Goal: Task Accomplishment & Management: Use online tool/utility

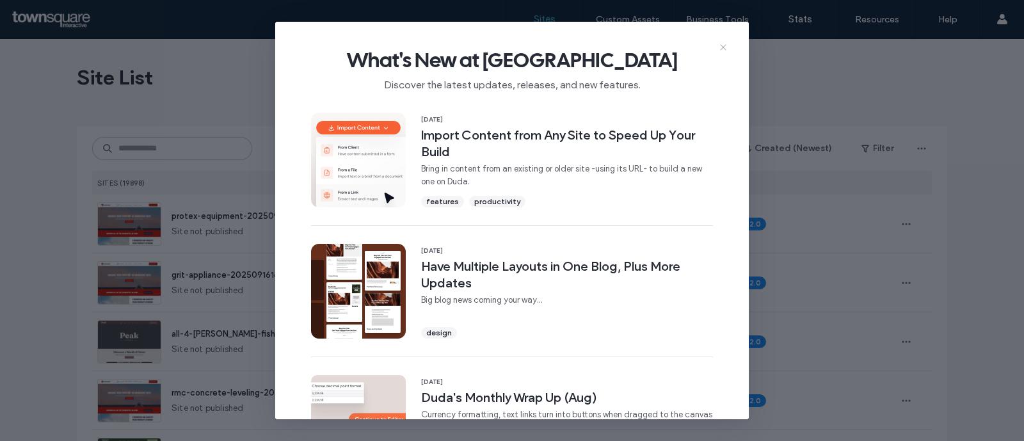
click at [722, 47] on icon at bounding box center [723, 47] width 10 height 10
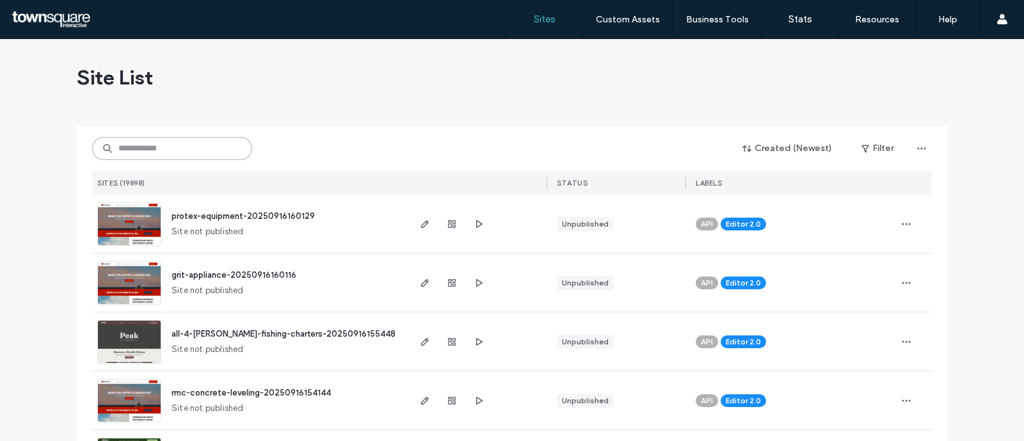
click at [207, 142] on input at bounding box center [172, 148] width 160 height 23
paste input "**********"
type input "**********"
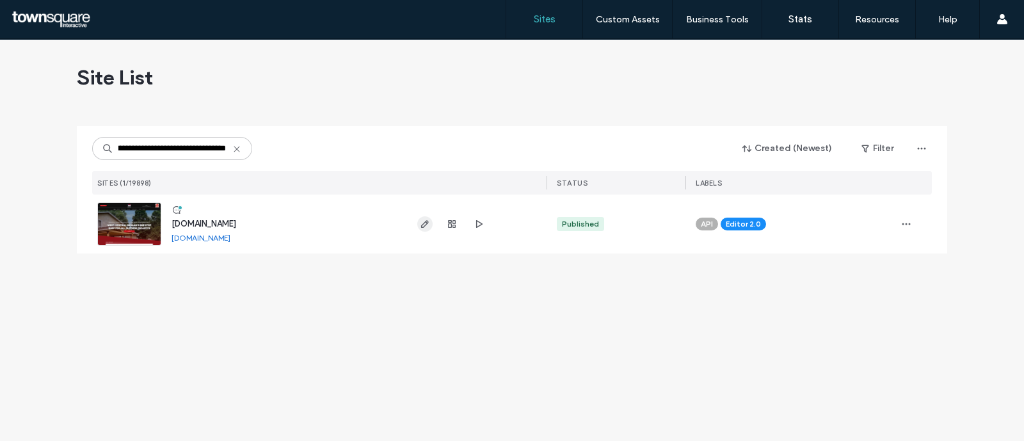
scroll to position [0, 0]
click at [421, 223] on icon "button" at bounding box center [425, 224] width 10 height 10
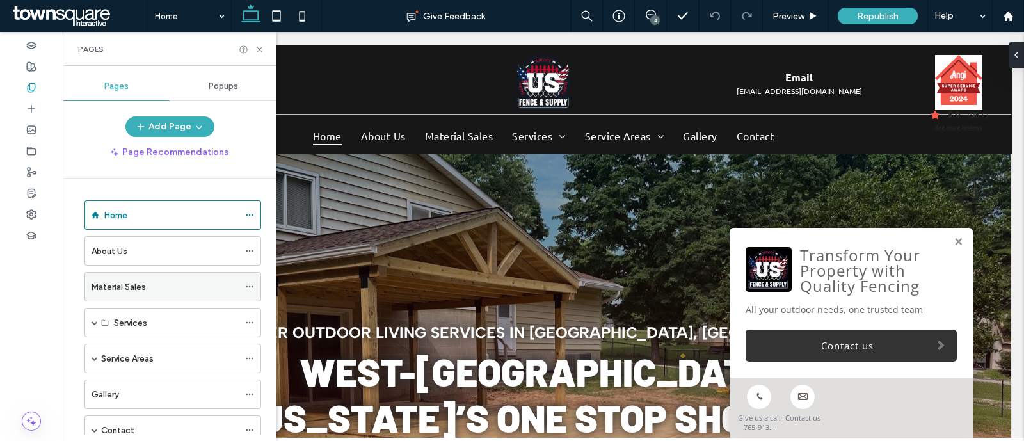
click at [138, 291] on label "Material Sales" at bounding box center [119, 287] width 54 height 22
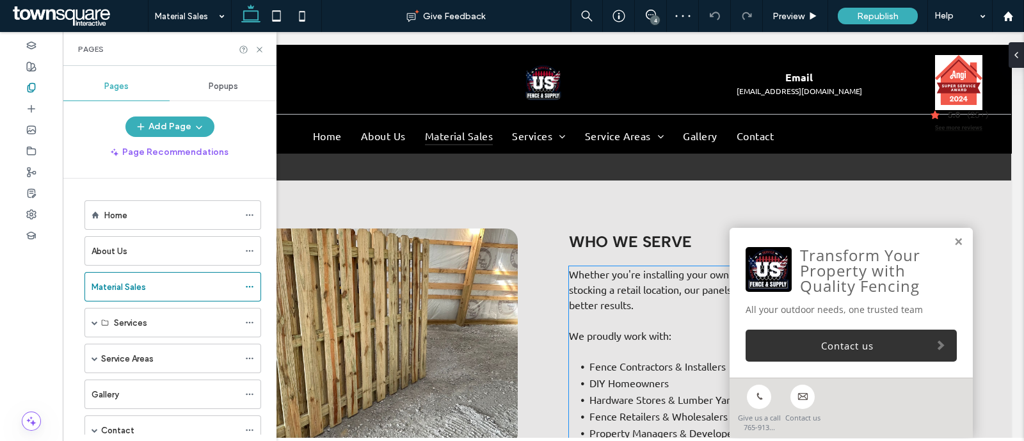
scroll to position [1036, 0]
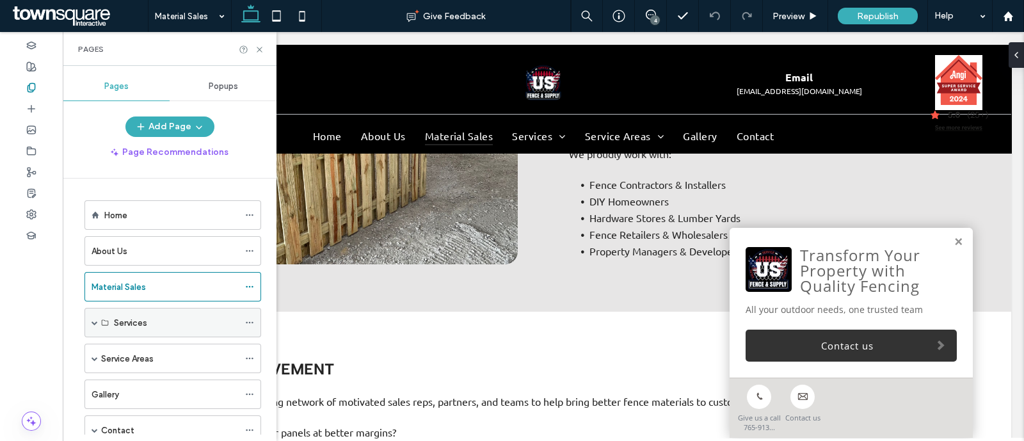
click at [90, 324] on div "Services" at bounding box center [172, 322] width 177 height 29
click at [98, 321] on div "Services" at bounding box center [172, 322] width 177 height 29
click at [944, 236] on div "Transform Your Property with Quality Fencing All your outdoor needs, one truste…" at bounding box center [850, 303] width 243 height 150
click at [953, 244] on link at bounding box center [958, 242] width 10 height 11
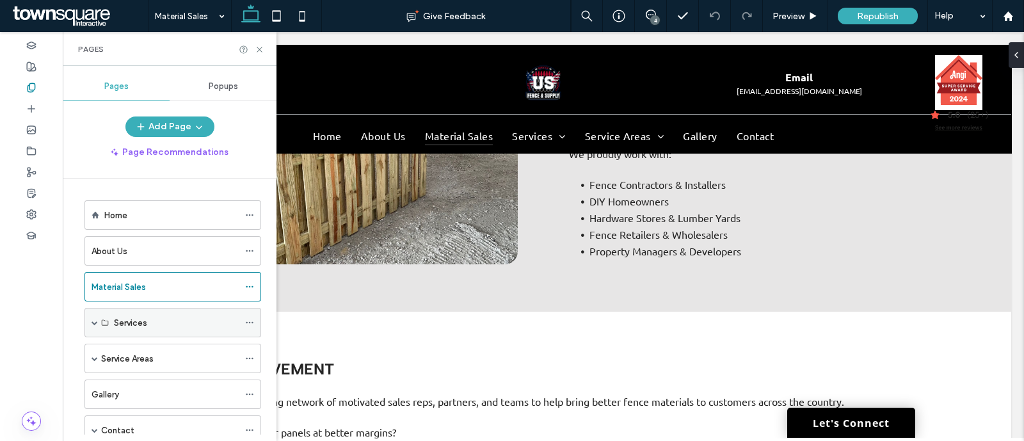
click at [93, 317] on span at bounding box center [95, 322] width 6 height 28
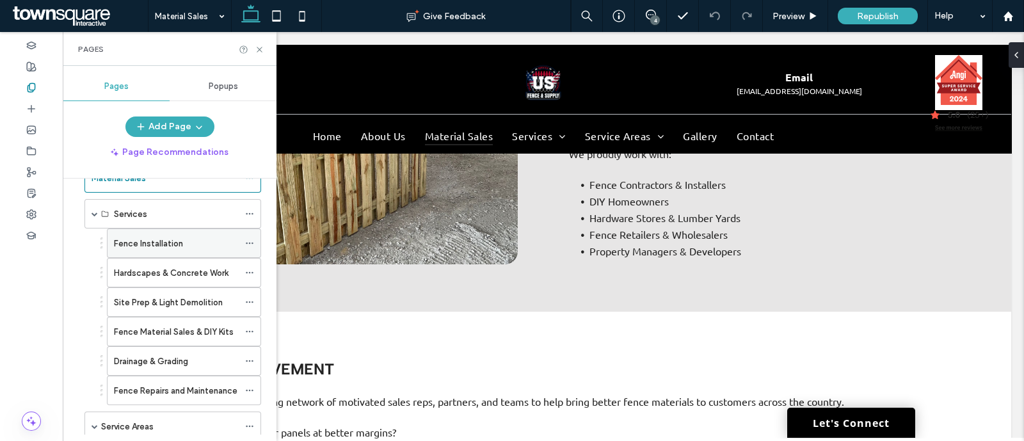
click at [128, 244] on label "Fence Installation" at bounding box center [148, 243] width 69 height 22
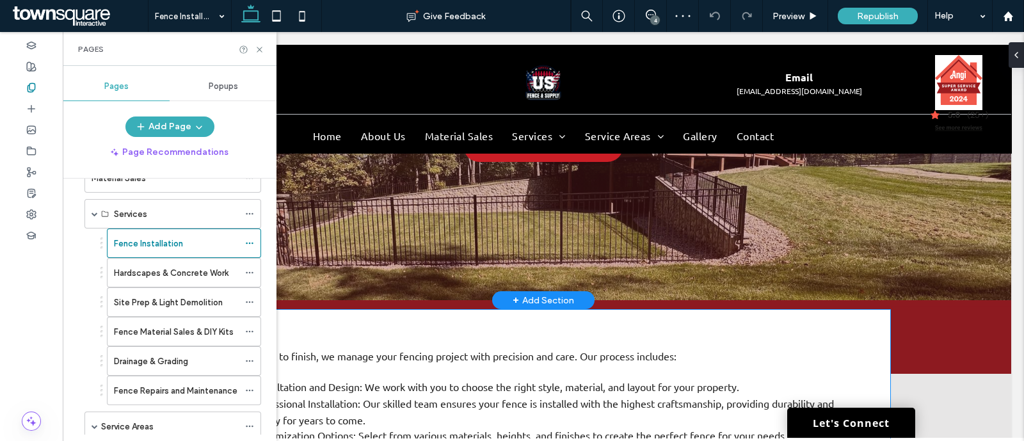
scroll to position [198, 0]
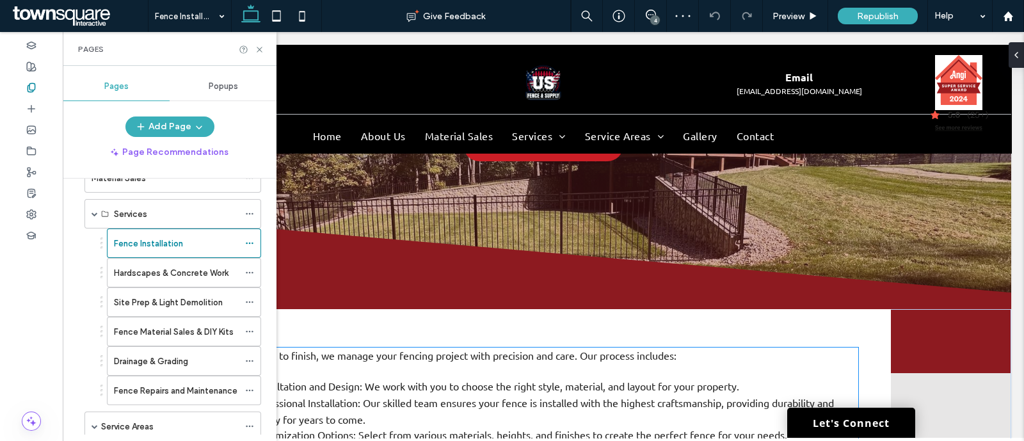
click at [466, 396] on span "Professional Installation: Our skilled team ensures your fence is installed wit…" at bounding box center [541, 410] width 585 height 29
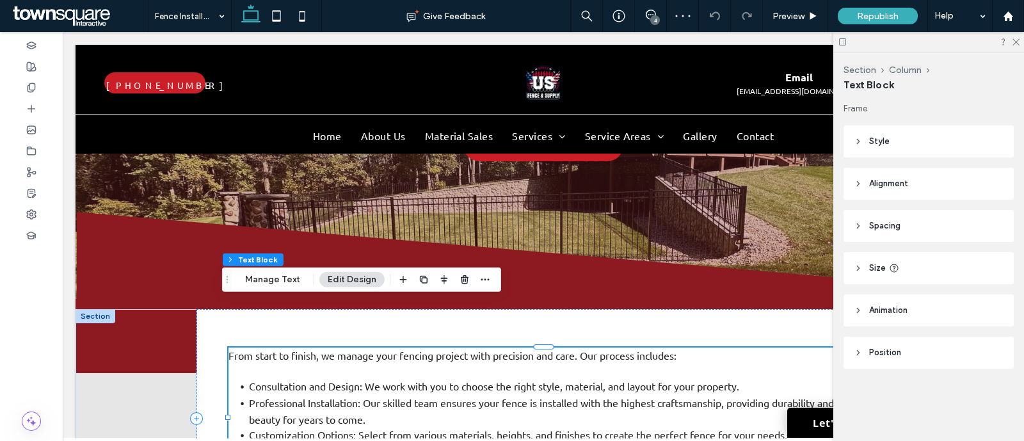
click at [466, 396] on span "Professional Installation: Our skilled team ensures your fence is installed wit…" at bounding box center [541, 410] width 585 height 29
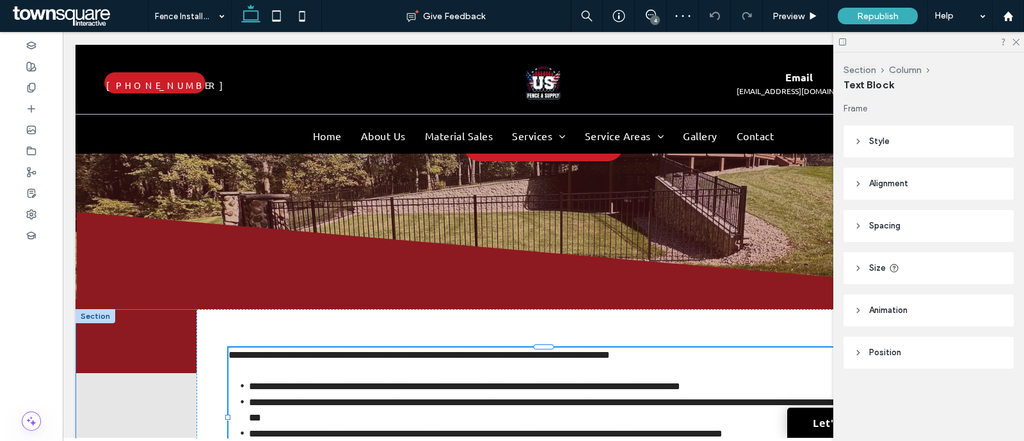
type input "******"
type input "**"
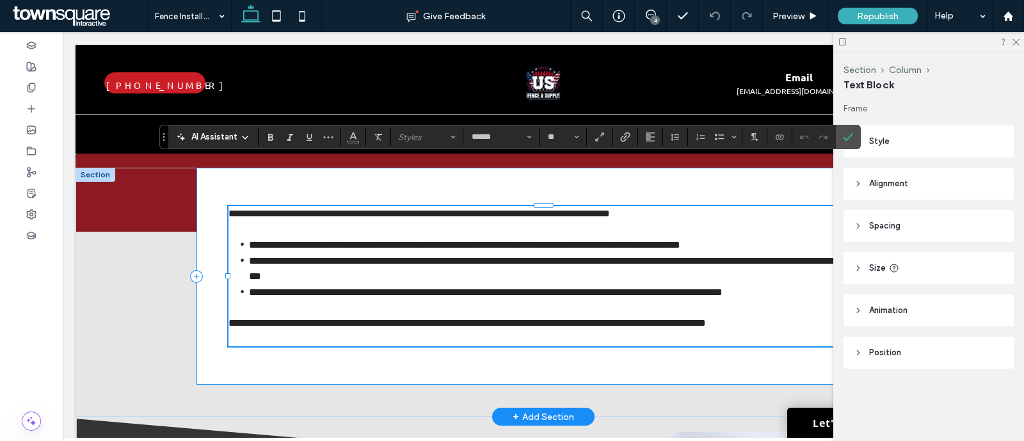
click at [381, 328] on div "**********" at bounding box center [542, 276] width 693 height 217
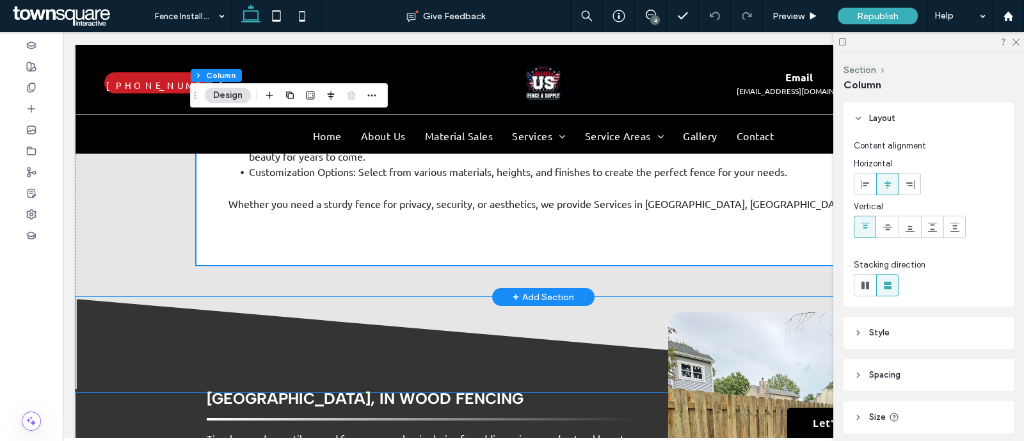
scroll to position [250, 0]
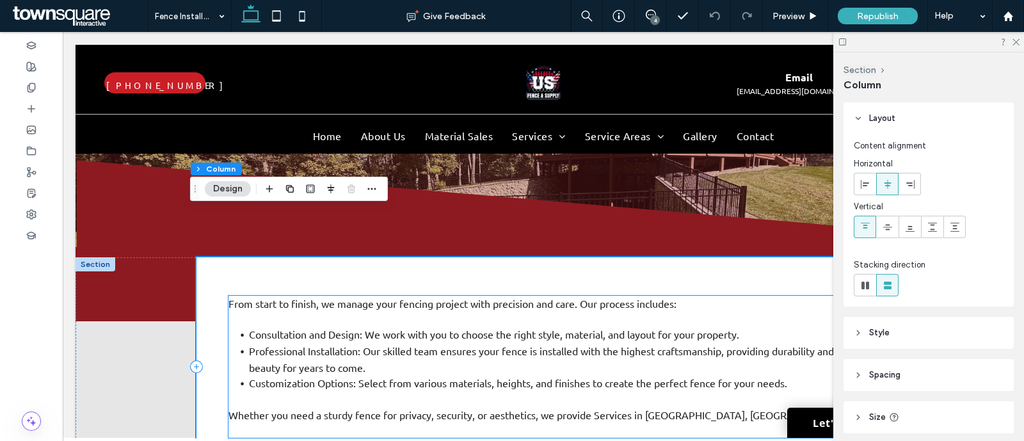
click at [344, 344] on span "Professional Installation: Our skilled team ensures your fence is installed wit…" at bounding box center [541, 358] width 585 height 29
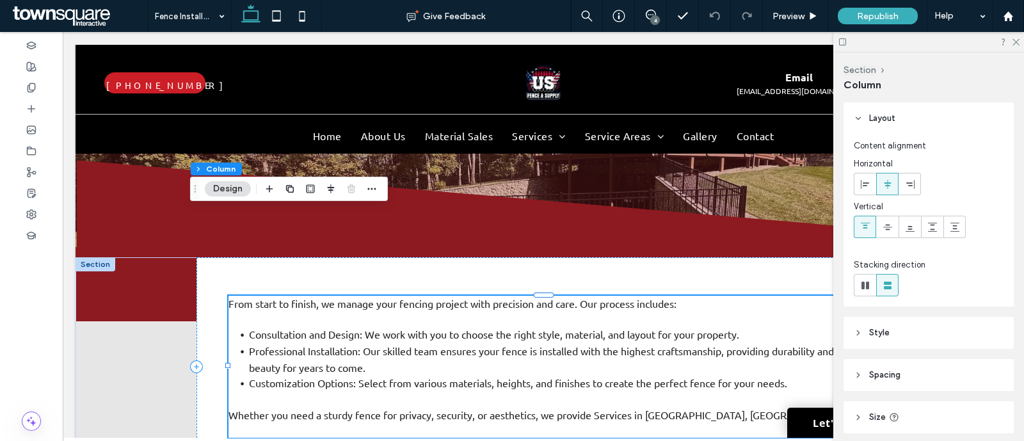
click at [344, 300] on div "From start to finish, we manage your fencing project with precision and care. O…" at bounding box center [542, 367] width 629 height 142
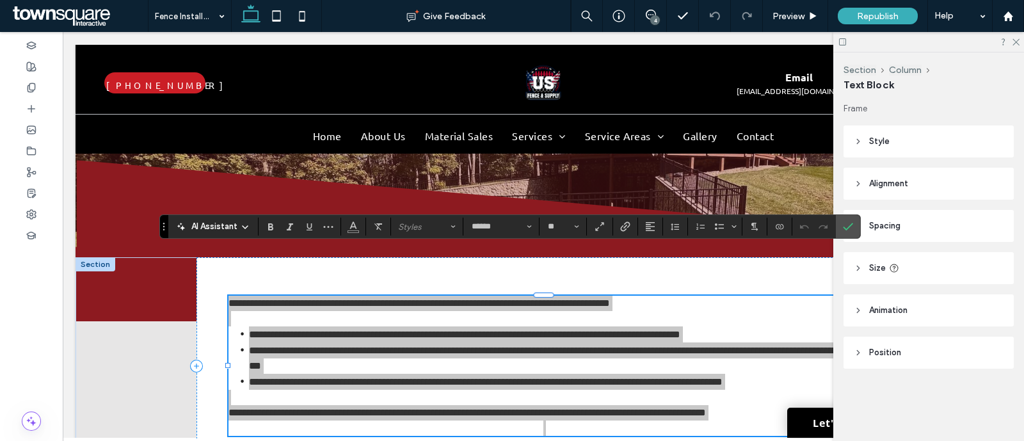
click at [227, 221] on span "AI Assistant" at bounding box center [214, 226] width 46 height 13
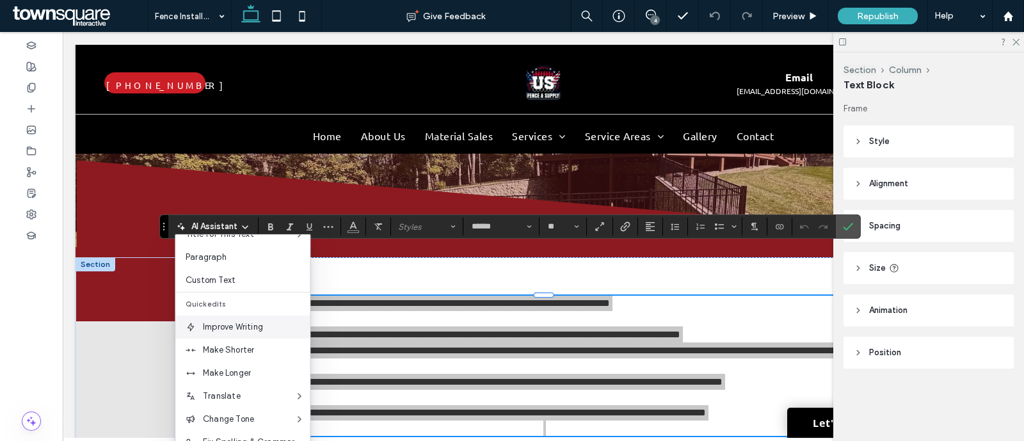
scroll to position [65, 0]
click at [224, 374] on span "Make Longer" at bounding box center [256, 371] width 107 height 13
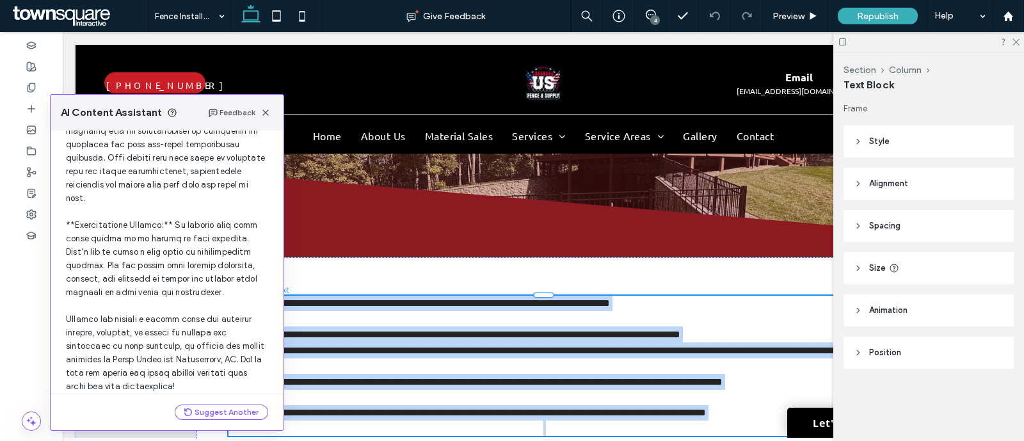
scroll to position [292, 0]
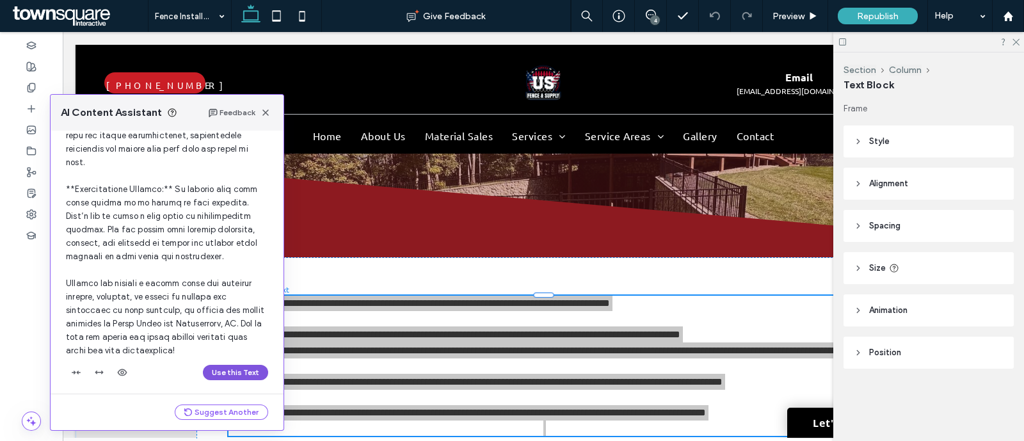
click at [214, 366] on button "Use this Text" at bounding box center [235, 372] width 65 height 15
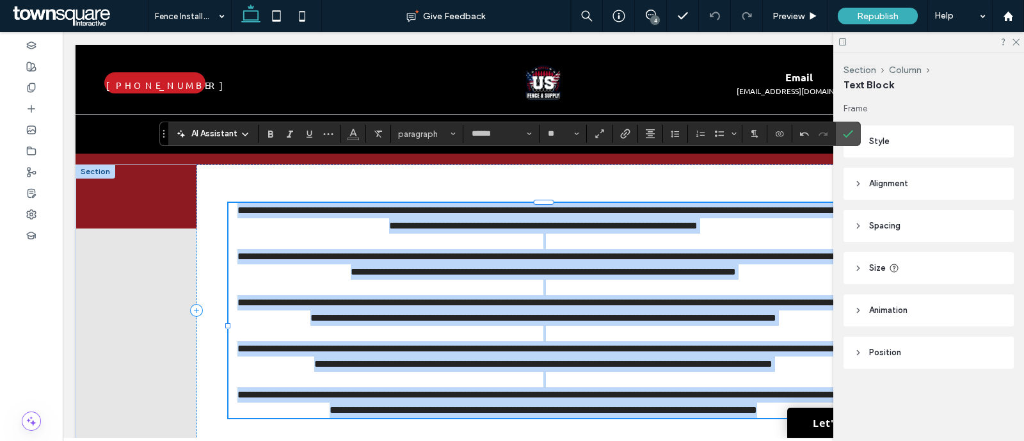
scroll to position [344, 0]
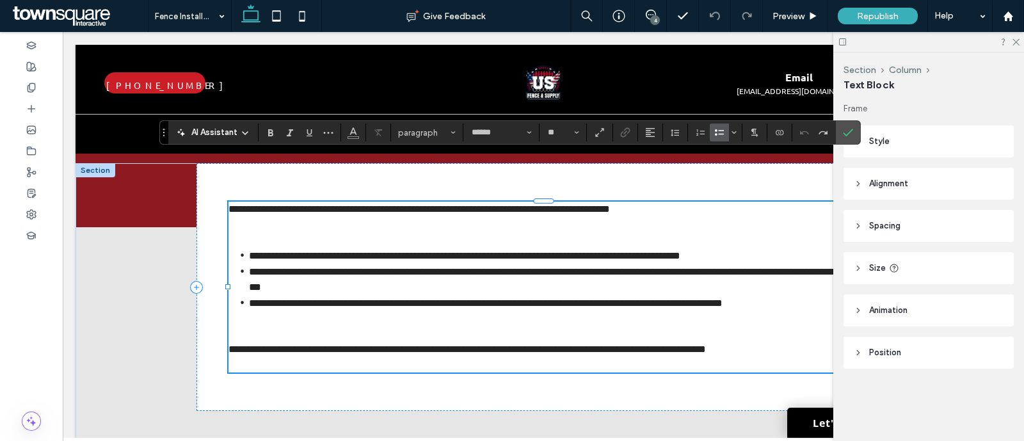
click at [333, 295] on li "**********" at bounding box center [553, 303] width 609 height 16
click at [26, 79] on div at bounding box center [31, 87] width 63 height 21
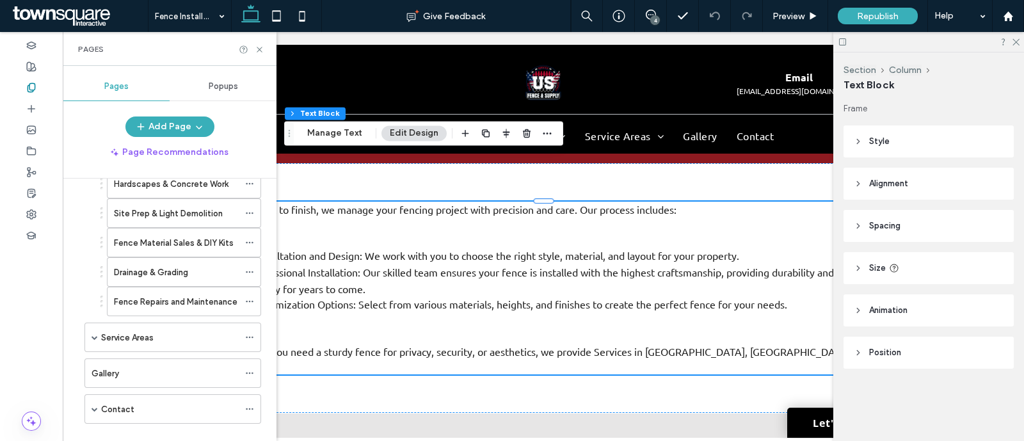
scroll to position [215, 0]
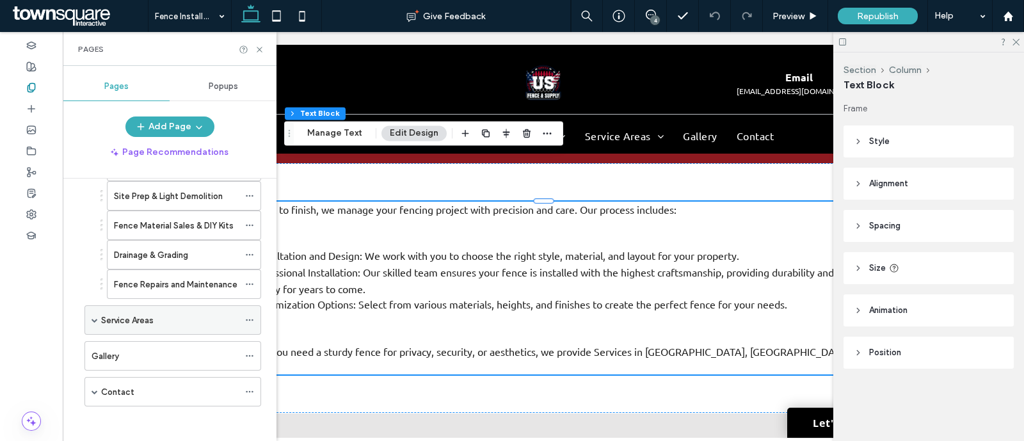
click at [92, 318] on span at bounding box center [95, 320] width 6 height 6
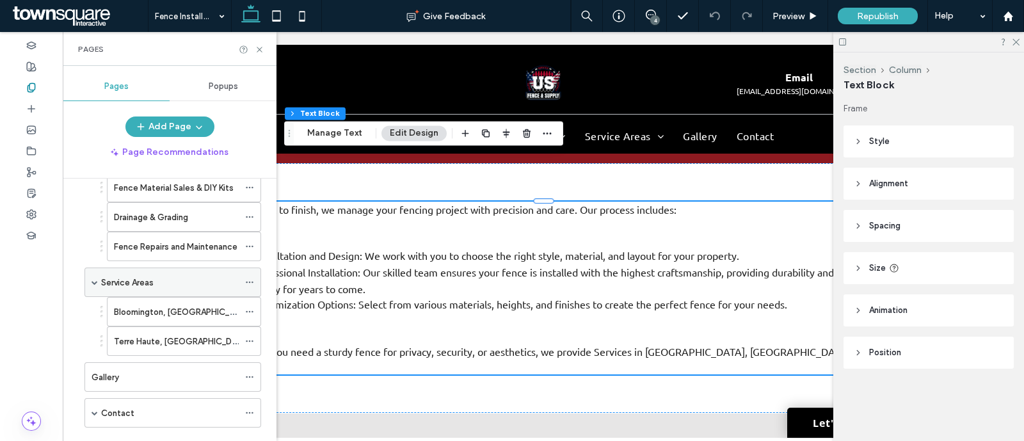
scroll to position [252, 0]
click at [117, 315] on label "Bloomington, IN" at bounding box center [183, 312] width 139 height 22
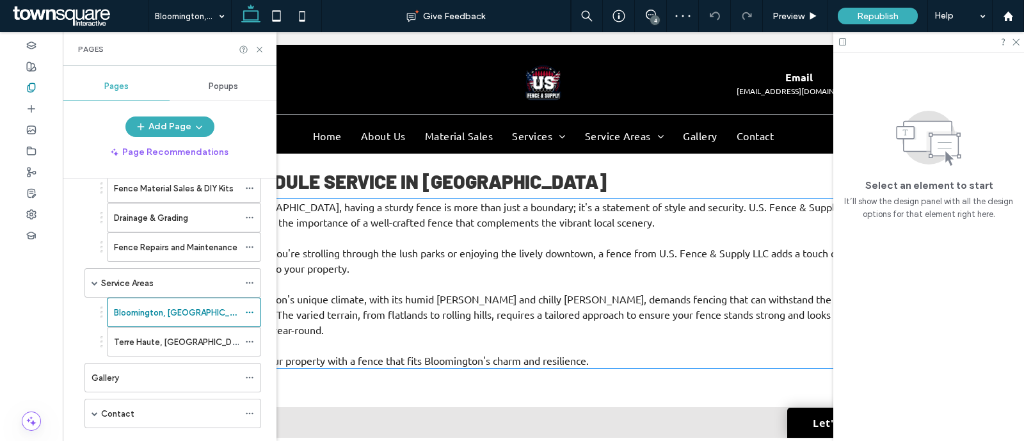
scroll to position [345, 0]
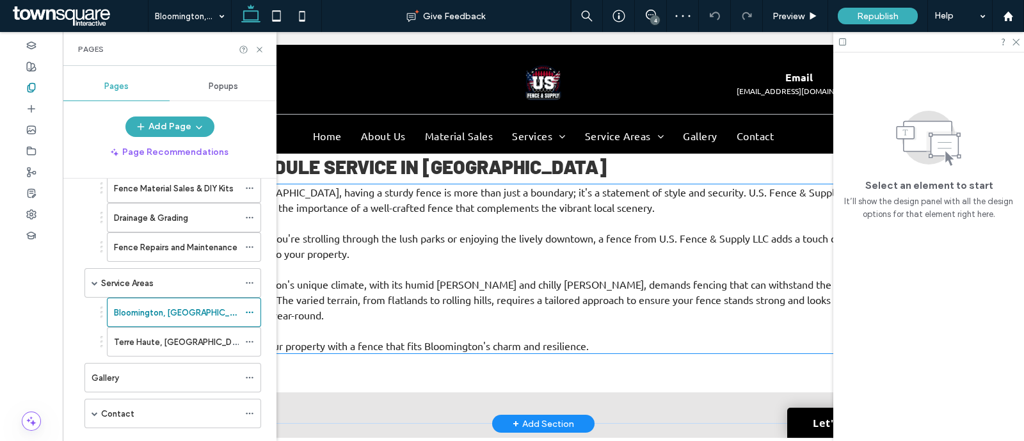
click at [550, 264] on p "﻿" at bounding box center [542, 268] width 629 height 15
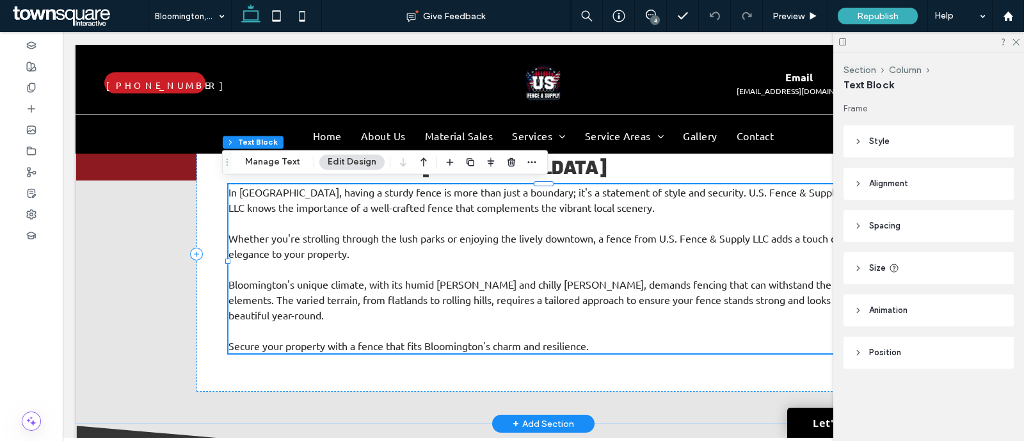
click at [550, 264] on p "﻿" at bounding box center [542, 268] width 629 height 15
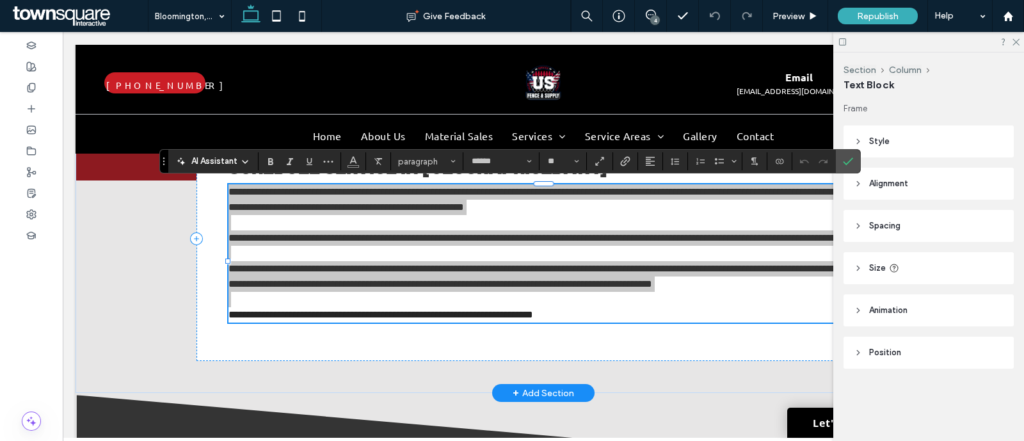
click at [237, 160] on div "AI Assistant" at bounding box center [213, 161] width 84 height 13
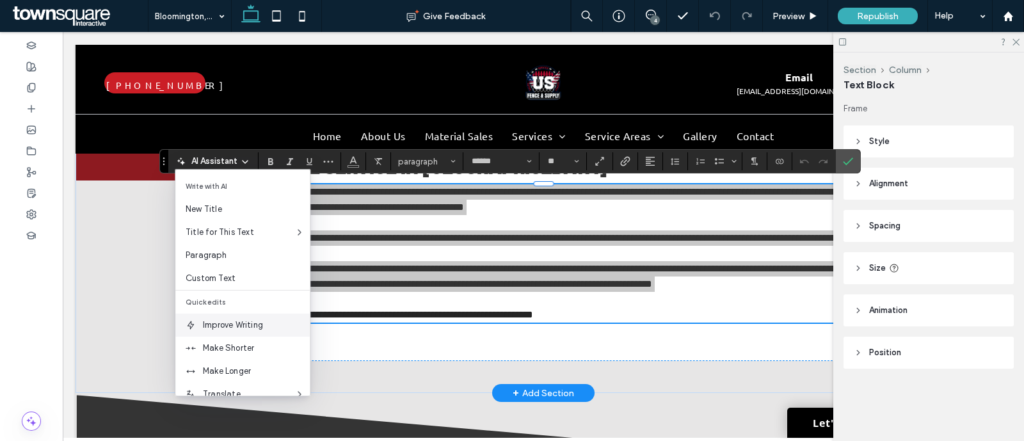
scroll to position [84, 0]
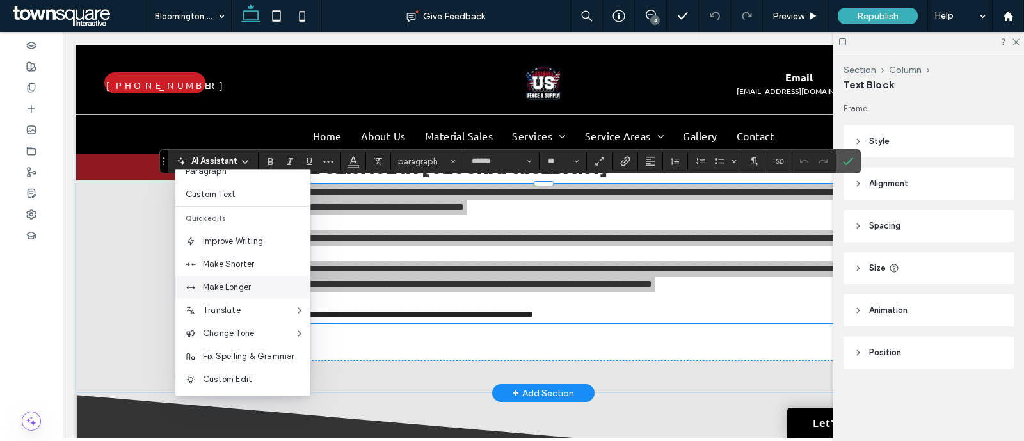
click at [259, 283] on span "Make Longer" at bounding box center [256, 287] width 107 height 13
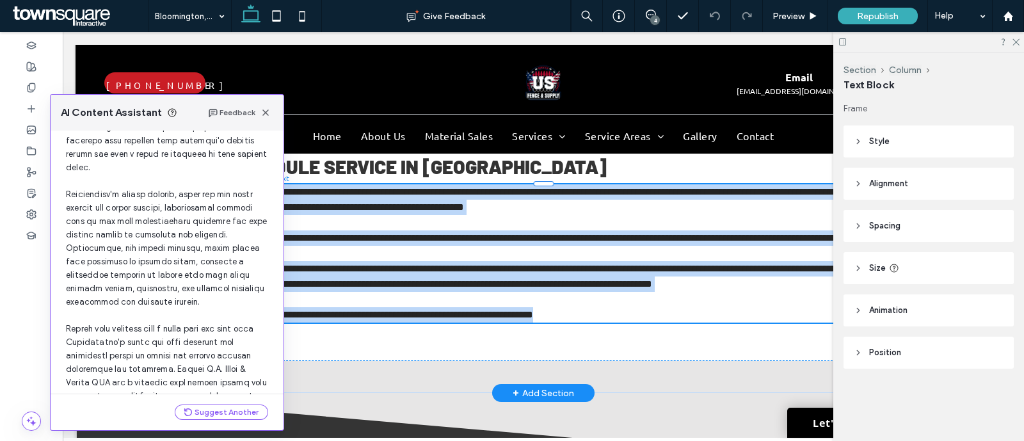
scroll to position [279, 0]
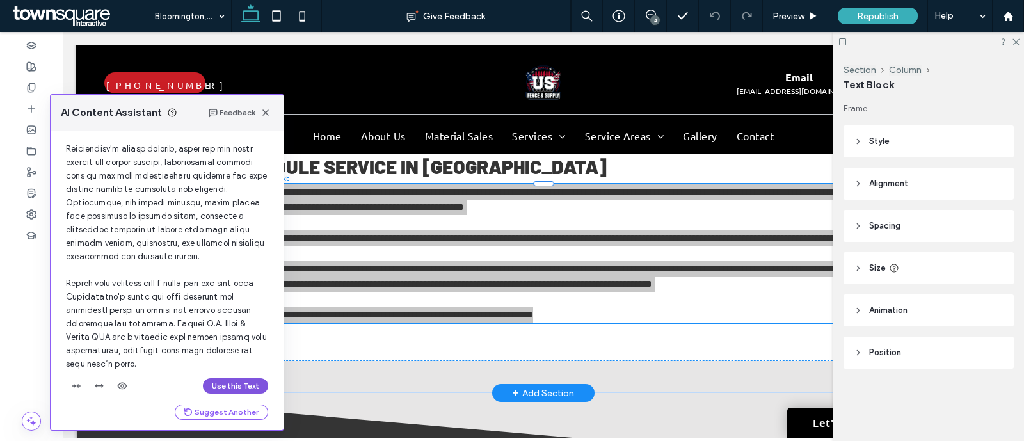
click at [221, 378] on button "Use this Text" at bounding box center [235, 385] width 65 height 15
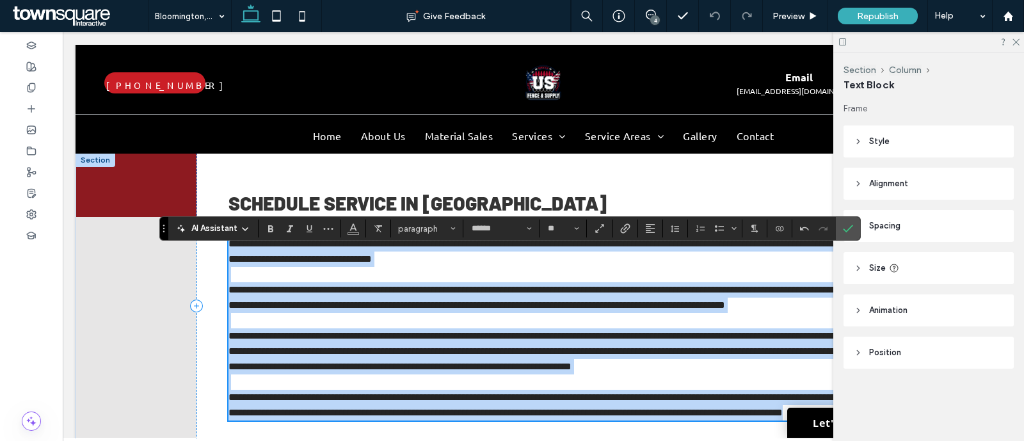
scroll to position [278, 0]
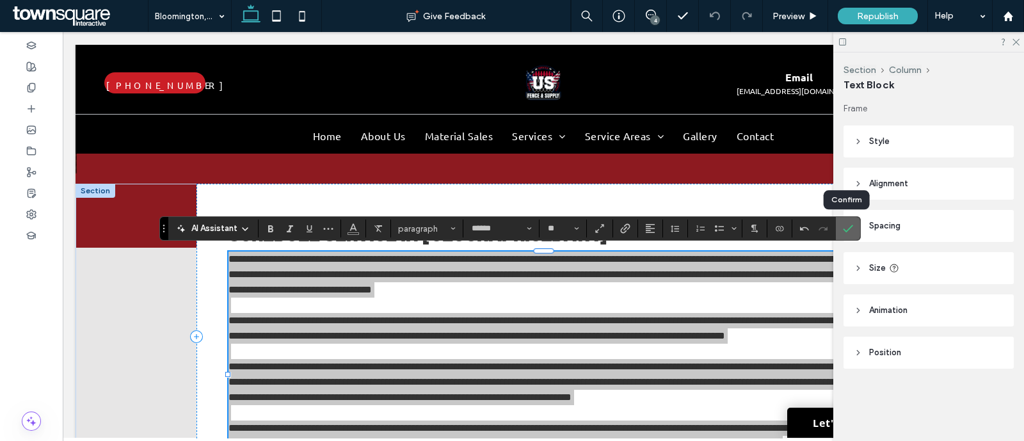
click at [845, 239] on span "Confirm" at bounding box center [846, 228] width 6 height 23
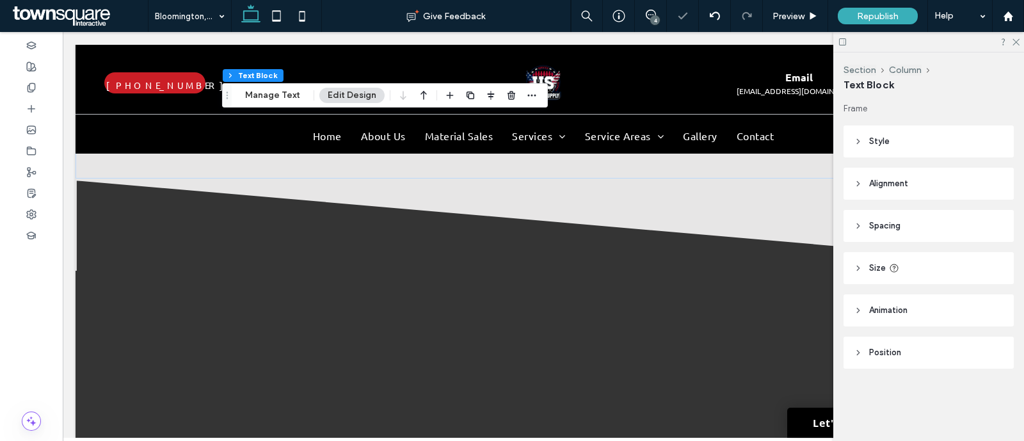
scroll to position [666, 0]
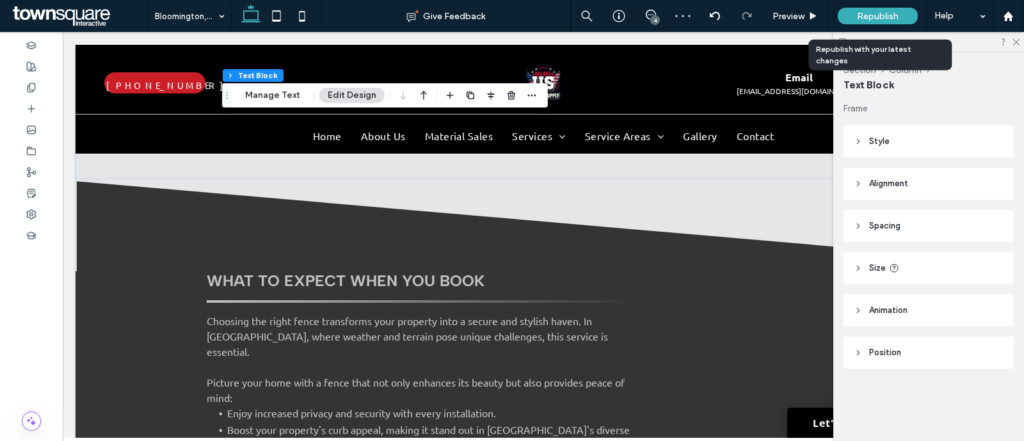
click at [873, 16] on span "Republish" at bounding box center [878, 16] width 42 height 11
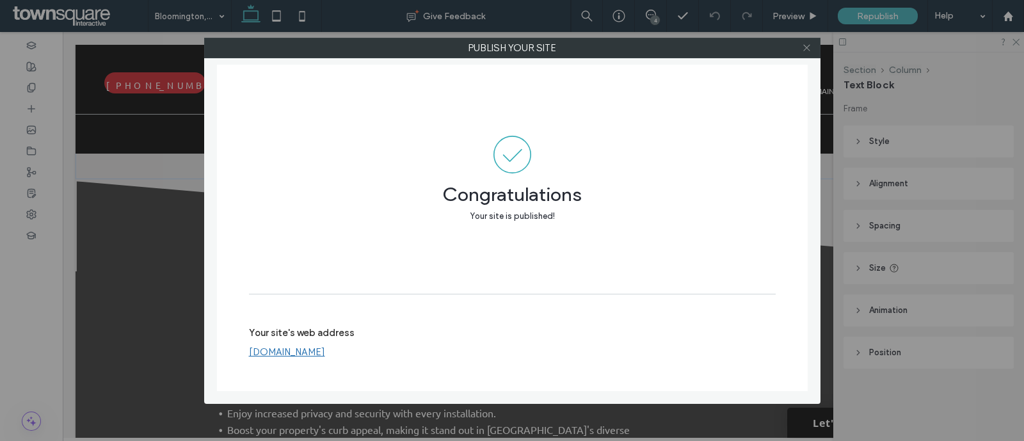
click at [807, 46] on icon at bounding box center [807, 48] width 10 height 10
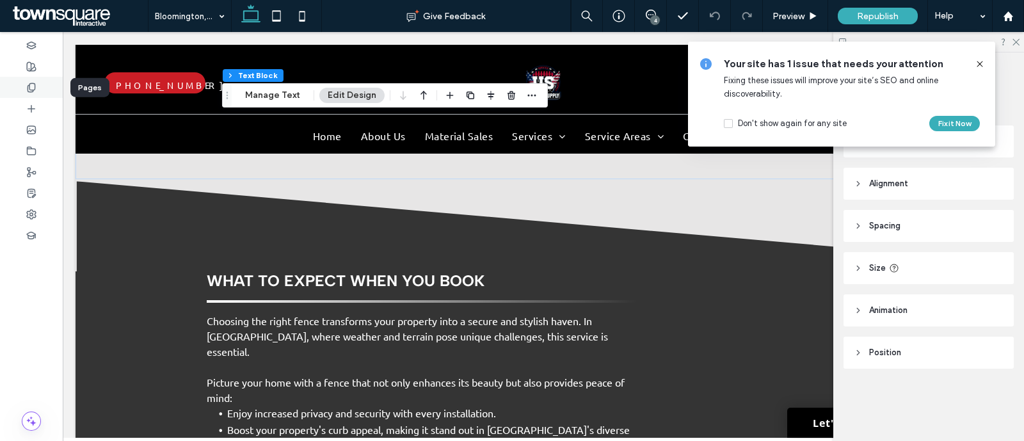
click at [38, 79] on div at bounding box center [31, 87] width 63 height 21
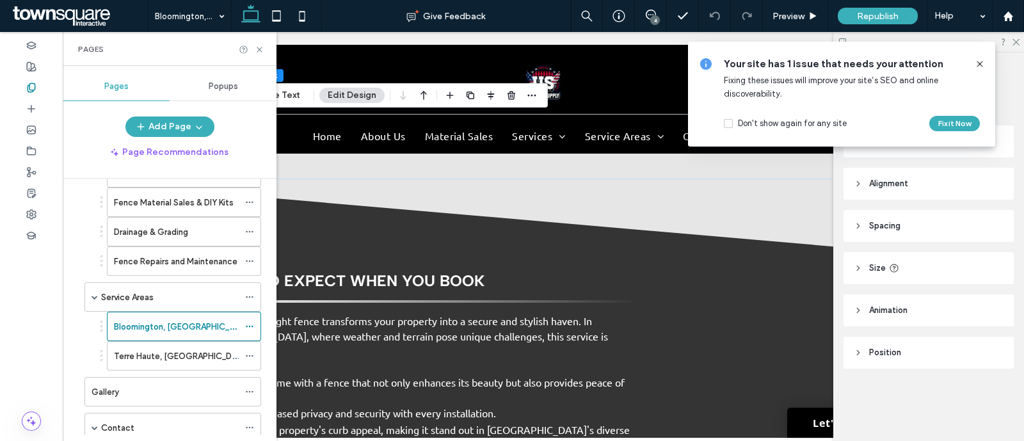
scroll to position [249, 0]
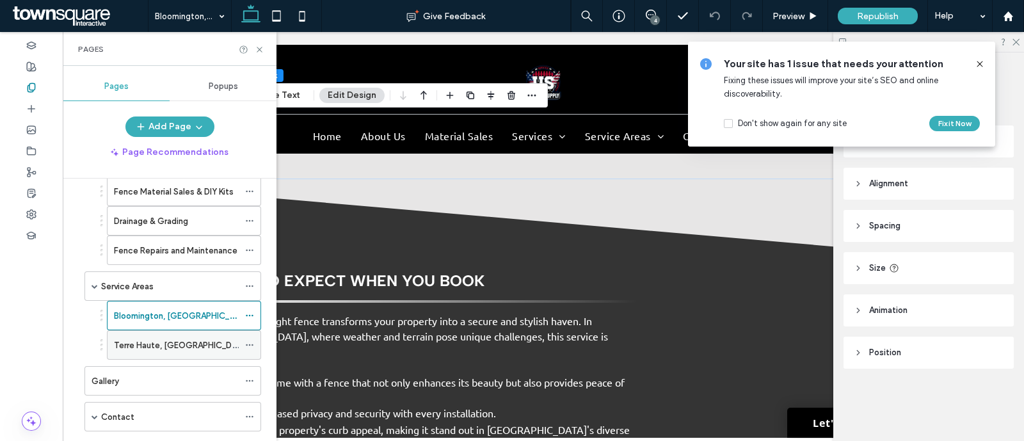
click at [125, 331] on div "Terre Haute, IN" at bounding box center [176, 345] width 125 height 28
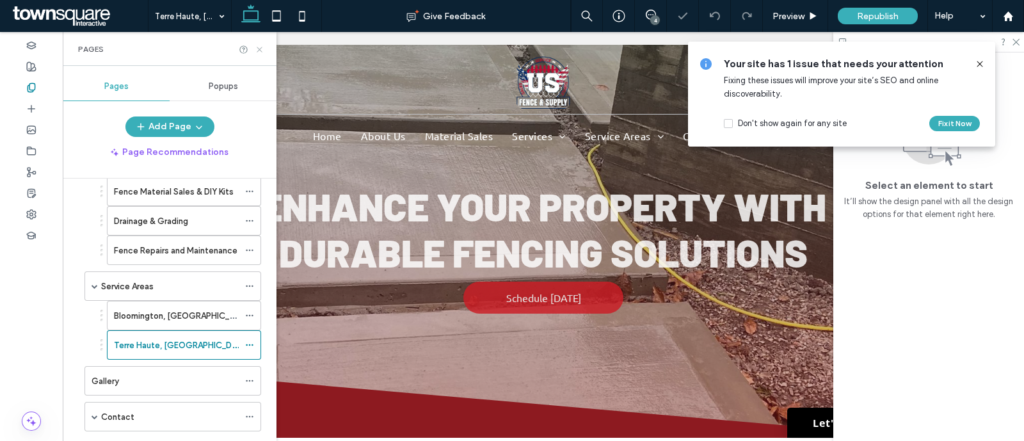
click at [259, 48] on icon at bounding box center [260, 50] width 10 height 10
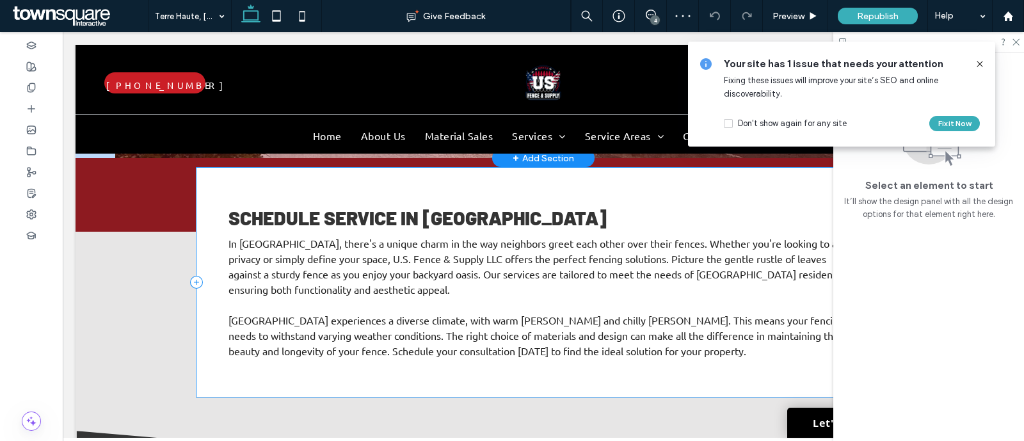
scroll to position [295, 0]
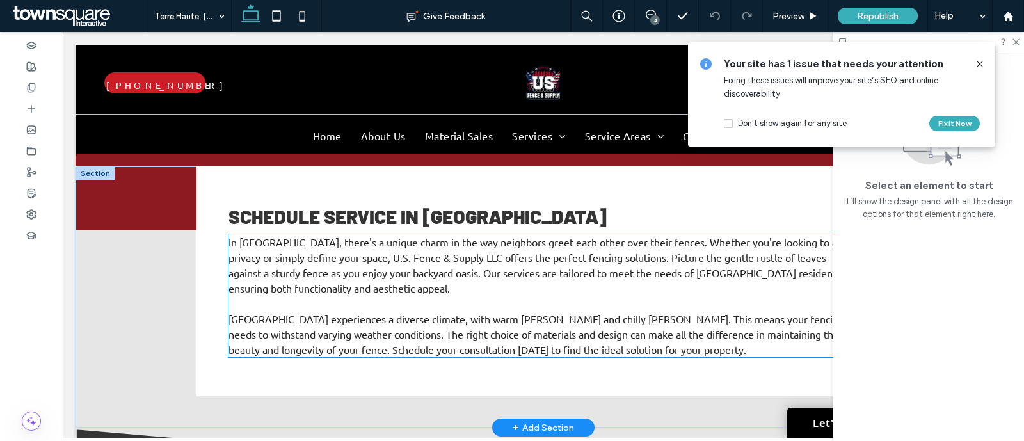
click at [282, 292] on p "In Terre Haute, there's a unique charm in the way neighbors greet each other ov…" at bounding box center [542, 264] width 629 height 61
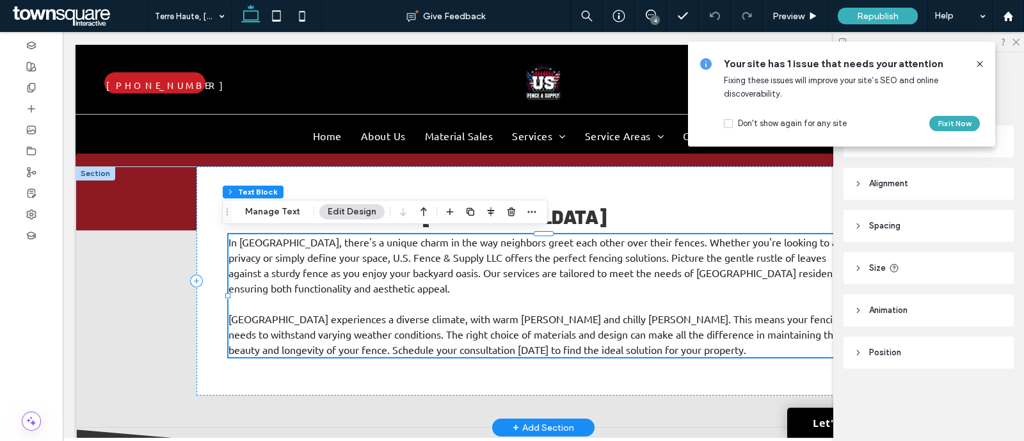
click at [282, 292] on p "In Terre Haute, there's a unique charm in the way neighbors greet each other ov…" at bounding box center [542, 264] width 629 height 61
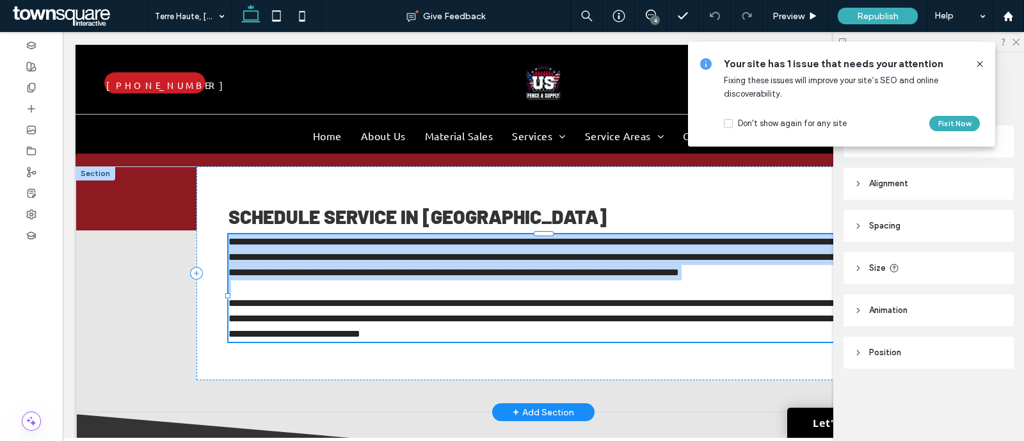
type input "******"
type input "**"
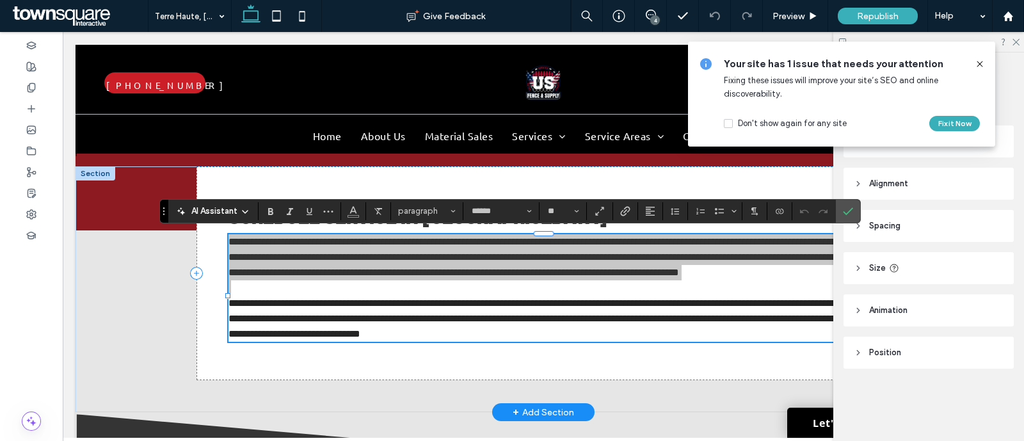
click at [232, 212] on span "AI Assistant" at bounding box center [214, 211] width 46 height 13
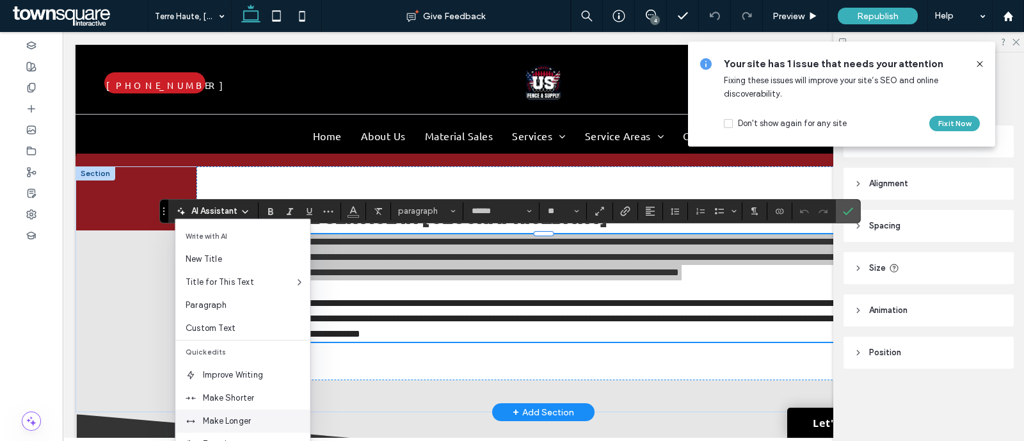
click at [231, 420] on span "Make Longer" at bounding box center [256, 421] width 107 height 13
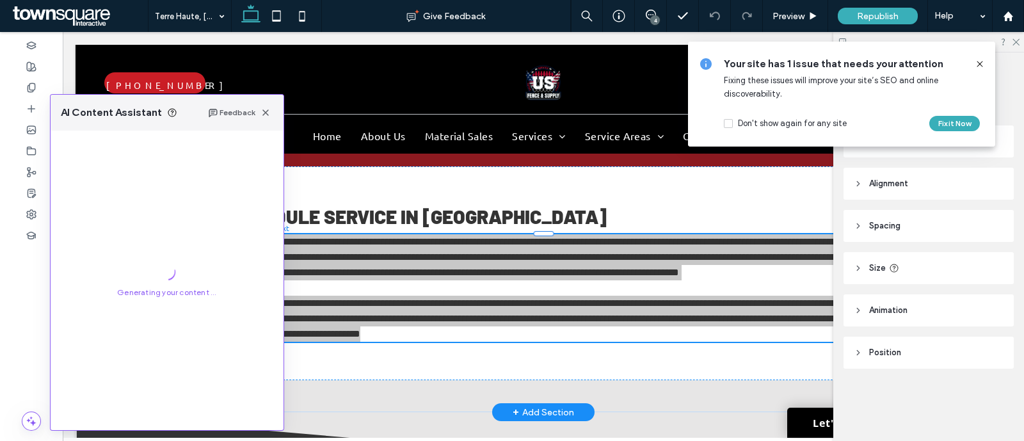
click at [981, 63] on icon at bounding box center [980, 64] width 10 height 10
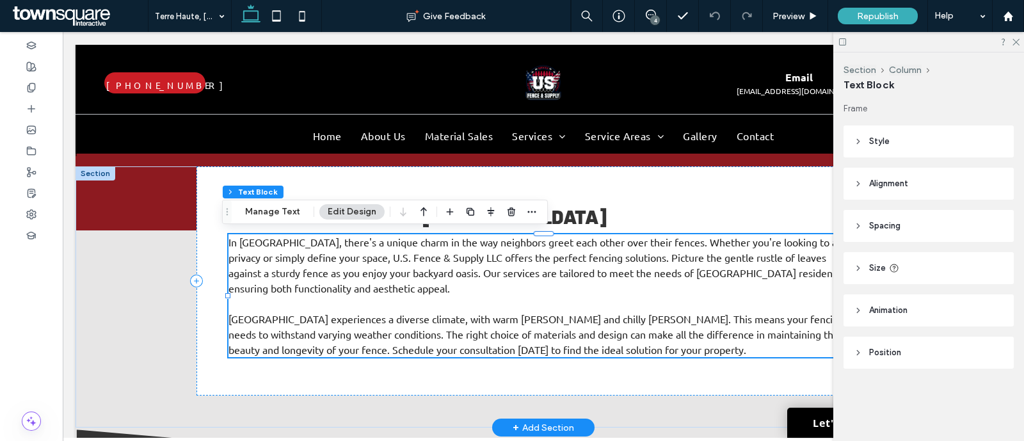
click at [355, 282] on span "In Terre Haute, there's a unique charm in the way neighbors greet each other ov…" at bounding box center [538, 264] width 620 height 59
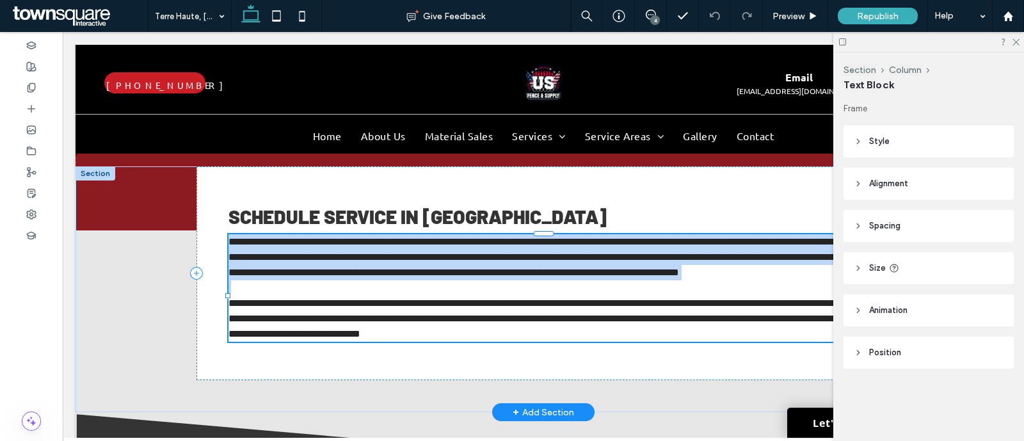
click at [355, 277] on span "**********" at bounding box center [536, 257] width 616 height 40
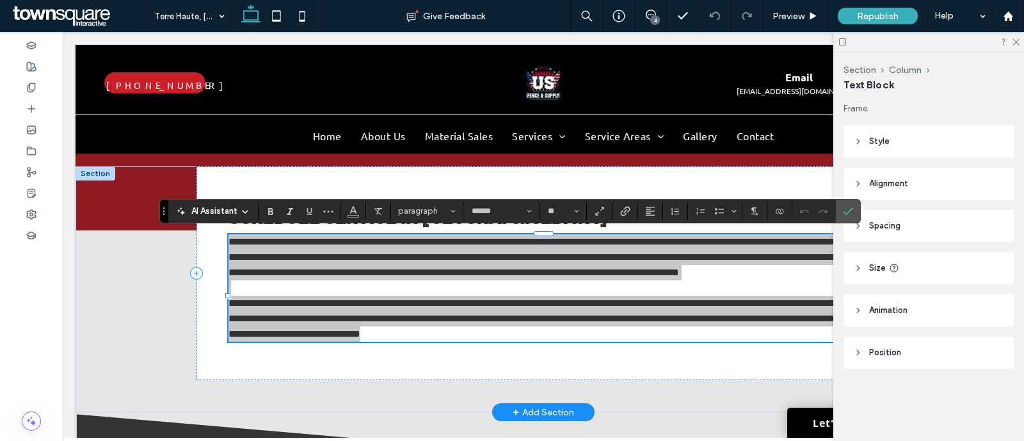
click at [239, 205] on div "AI Assistant" at bounding box center [213, 211] width 84 height 13
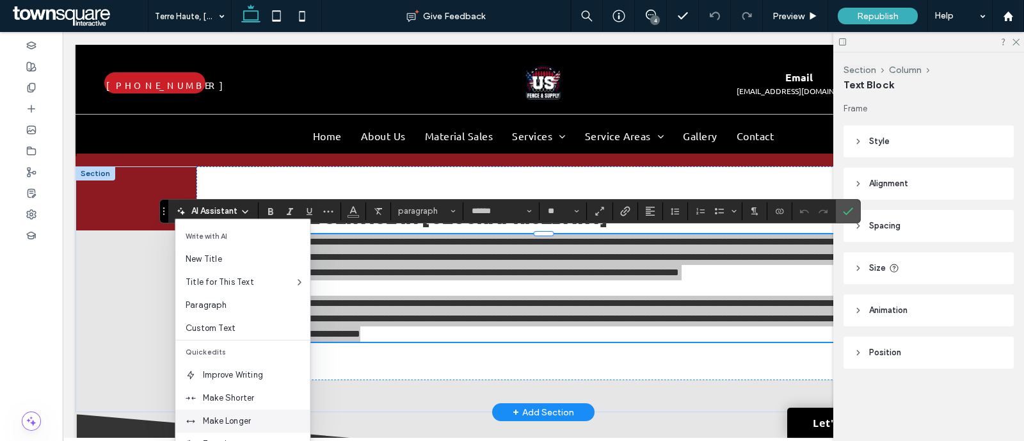
click at [252, 417] on span "Make Longer" at bounding box center [256, 421] width 107 height 13
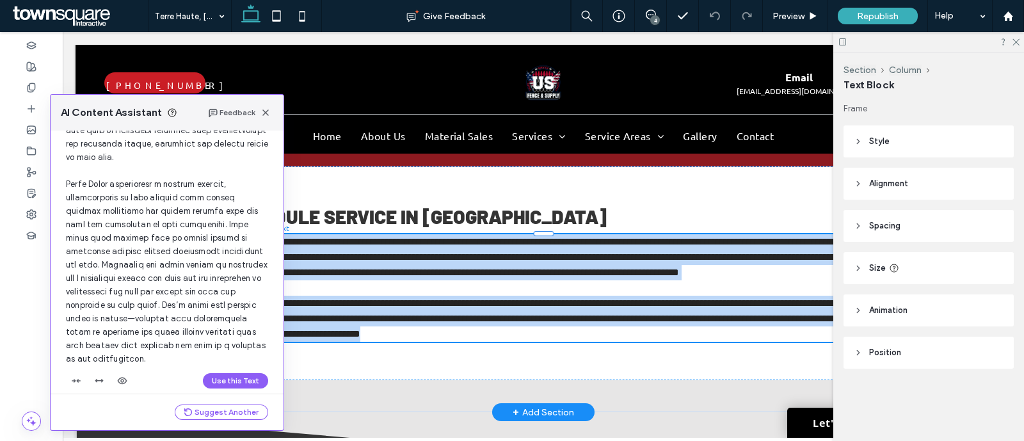
scroll to position [239, 0]
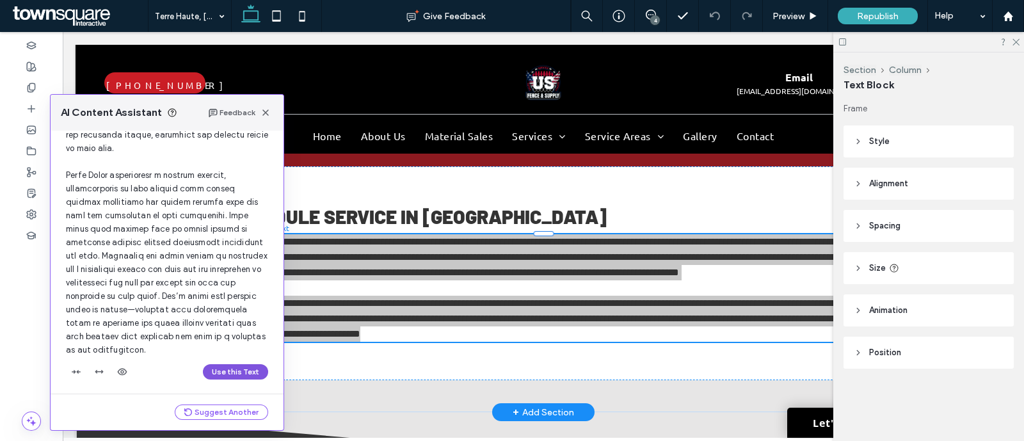
click at [229, 369] on button "Use this Text" at bounding box center [235, 371] width 65 height 15
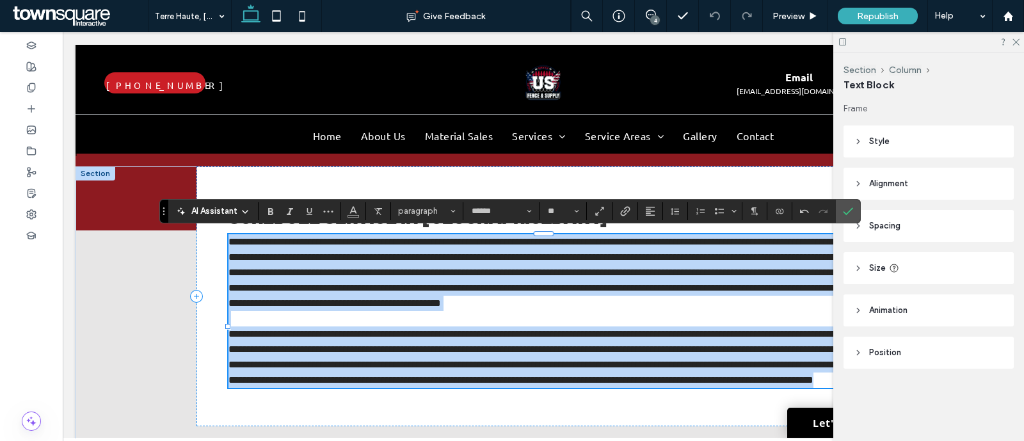
click at [352, 326] on p at bounding box center [542, 318] width 629 height 15
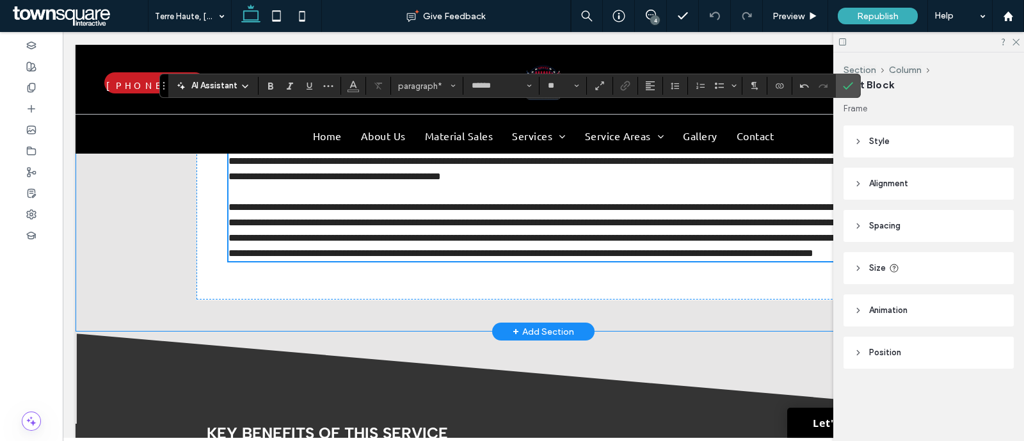
scroll to position [422, 0]
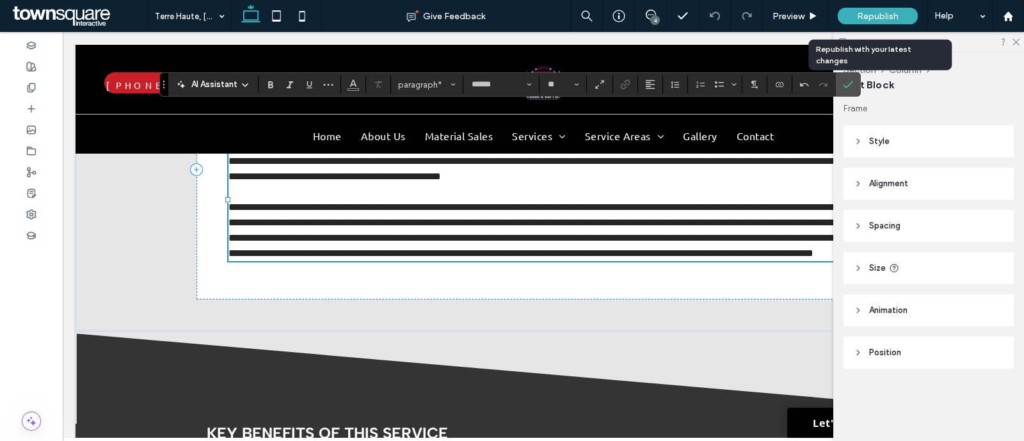
click at [867, 12] on span "Republish" at bounding box center [878, 16] width 42 height 11
